Goal: Task Accomplishment & Management: Complete application form

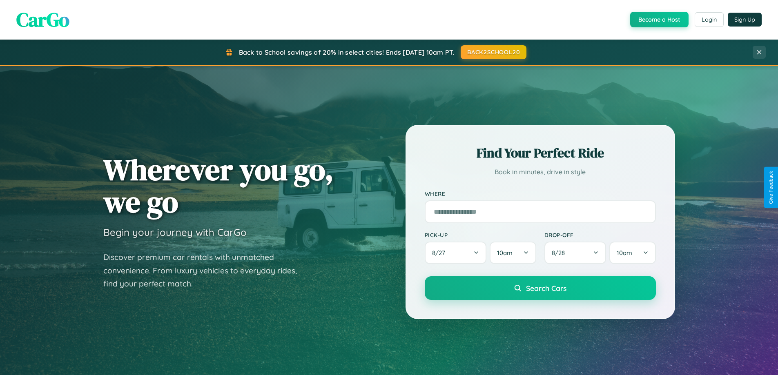
scroll to position [1572, 0]
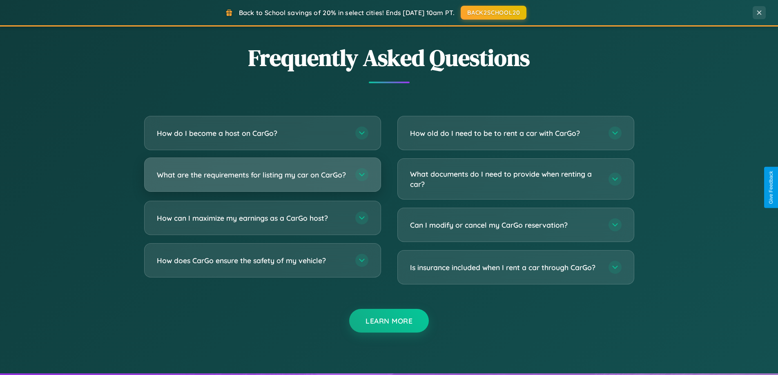
click at [262, 179] on h3 "What are the requirements for listing my car on CarGo?" at bounding box center [252, 175] width 190 height 10
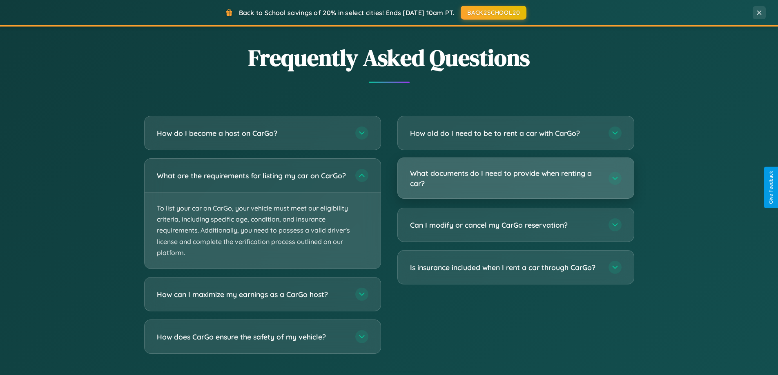
click at [515, 179] on h3 "What documents do I need to provide when renting a car?" at bounding box center [505, 178] width 190 height 20
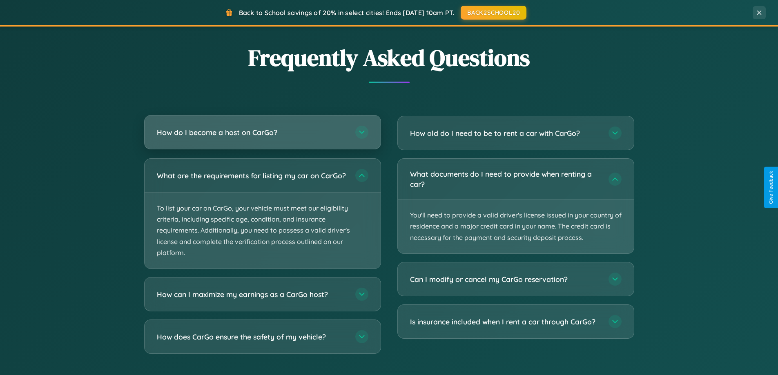
click at [262, 133] on h3 "How do I become a host on CarGo?" at bounding box center [252, 132] width 190 height 10
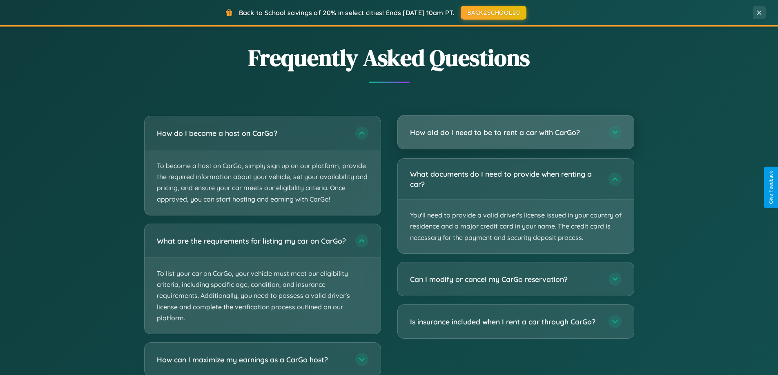
click at [515, 132] on h3 "How old do I need to be to rent a car with CarGo?" at bounding box center [505, 132] width 190 height 10
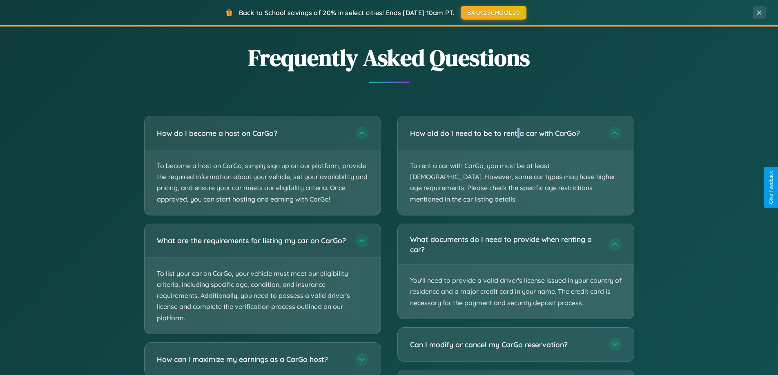
scroll to position [1623, 0]
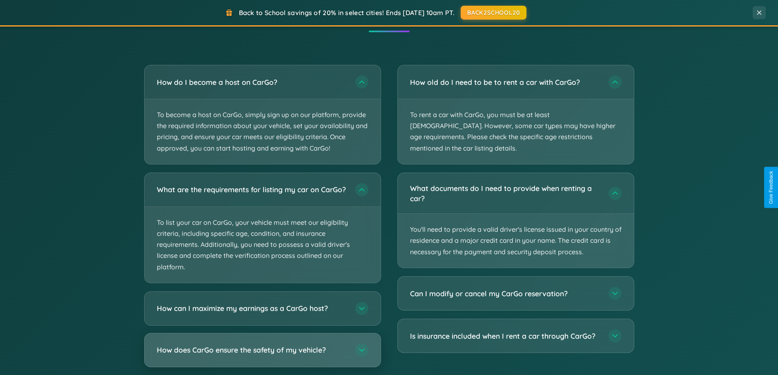
click at [262, 355] on h3 "How does CarGo ensure the safety of my vehicle?" at bounding box center [252, 350] width 190 height 10
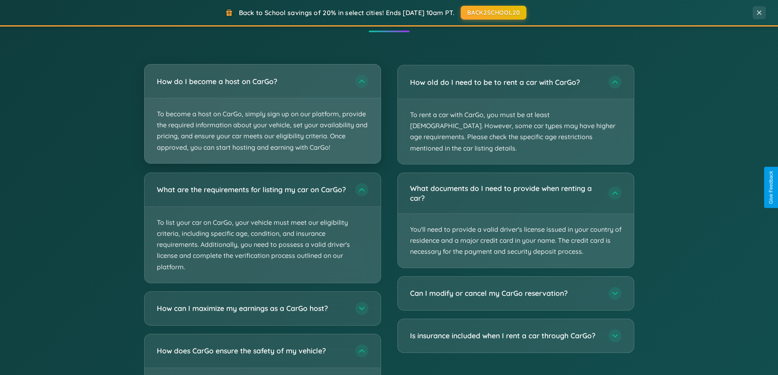
click at [262, 114] on p "To become a host on CarGo, simply sign up on our platform, provide the required…" at bounding box center [263, 130] width 236 height 65
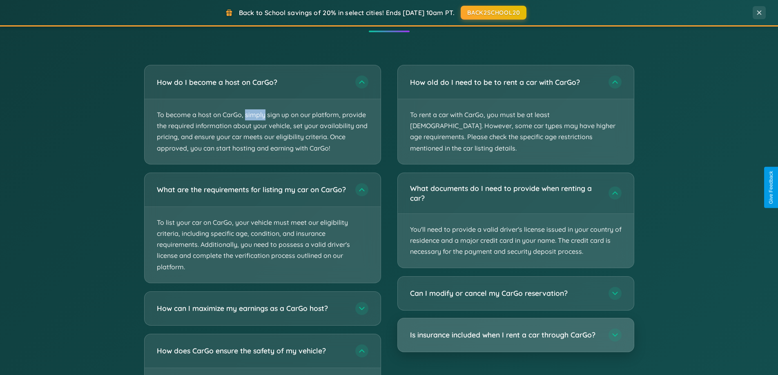
click at [515, 330] on h3 "Is insurance included when I rent a car through CarGo?" at bounding box center [505, 335] width 190 height 10
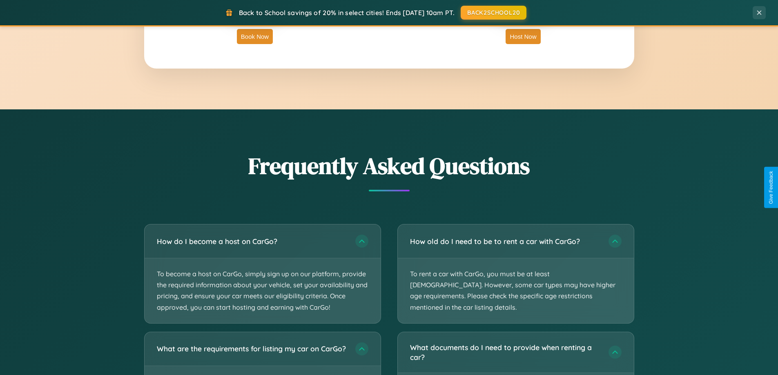
scroll to position [1312, 0]
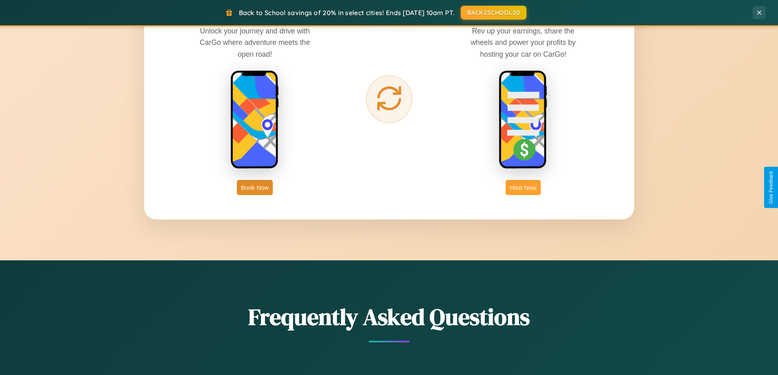
click at [523, 187] on button "Host Now" at bounding box center [523, 187] width 35 height 15
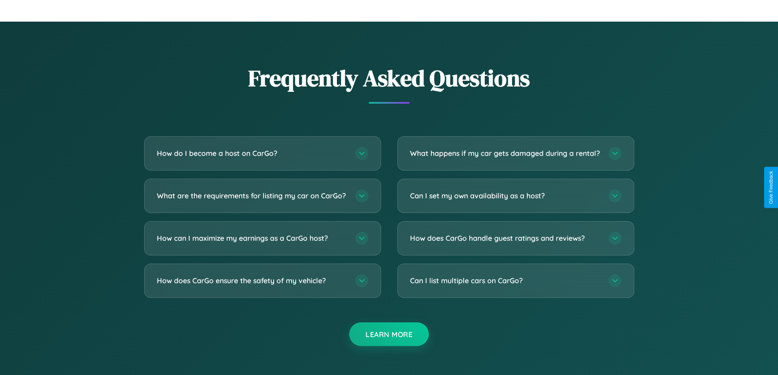
scroll to position [1104, 0]
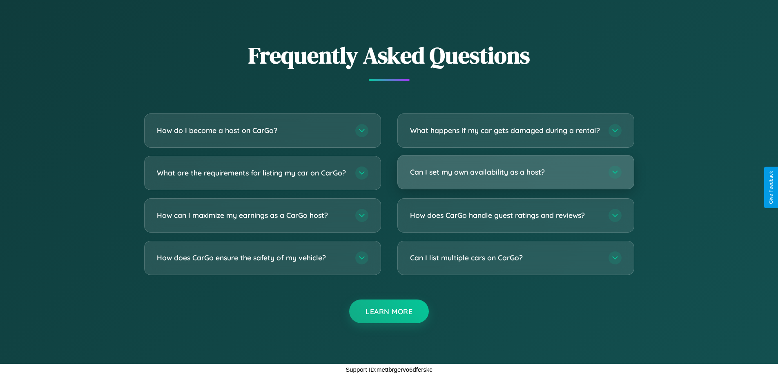
click at [515, 172] on h3 "Can I set my own availability as a host?" at bounding box center [505, 172] width 190 height 10
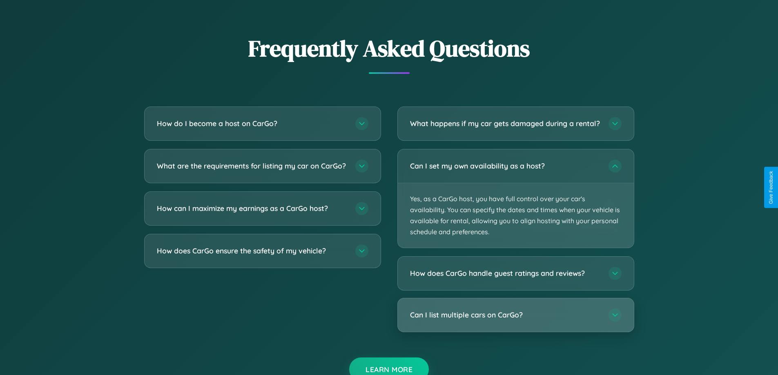
click at [515, 321] on h3 "Can I list multiple cars on CarGo?" at bounding box center [505, 315] width 190 height 10
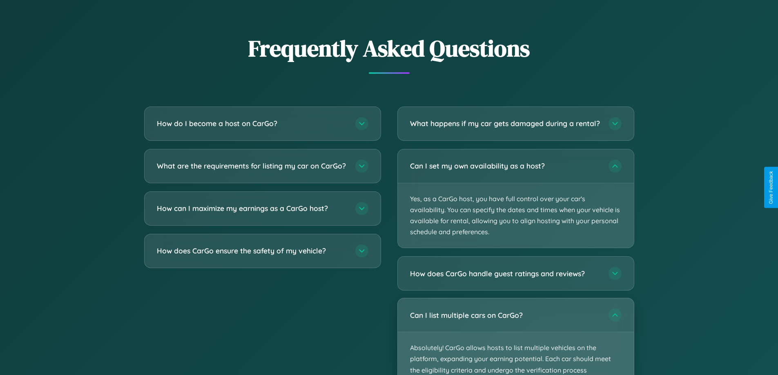
click at [515, 340] on p "Absolutely! CarGo allows hosts to list multiple vehicles on the platform, expan…" at bounding box center [516, 364] width 236 height 65
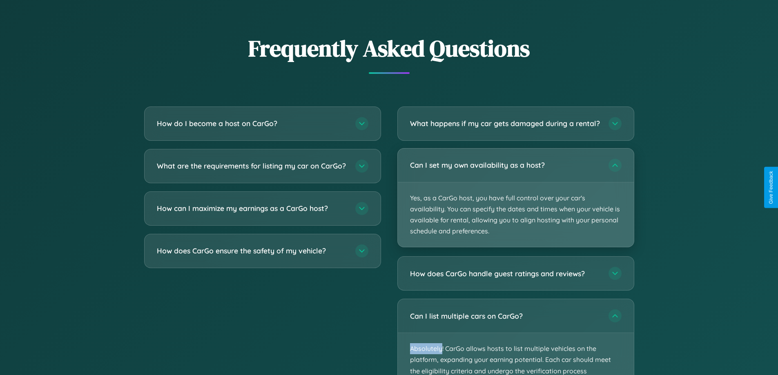
click at [515, 205] on p "Yes, as a CarGo host, you have full control over your car's availability. You c…" at bounding box center [516, 215] width 236 height 65
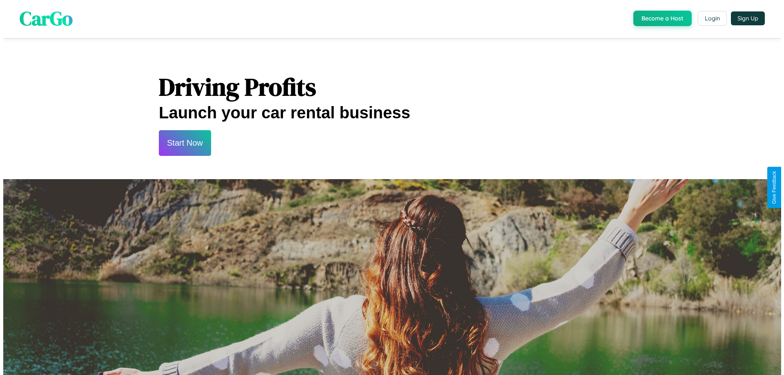
scroll to position [0, 0]
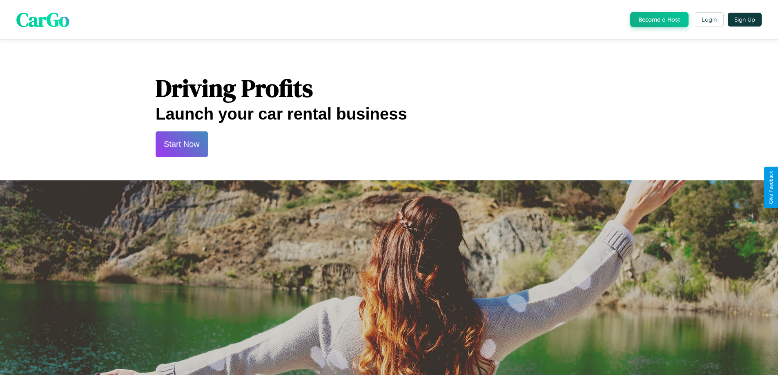
click at [181, 144] on button "Start Now" at bounding box center [182, 145] width 52 height 26
